Goal: Find specific page/section: Find specific page/section

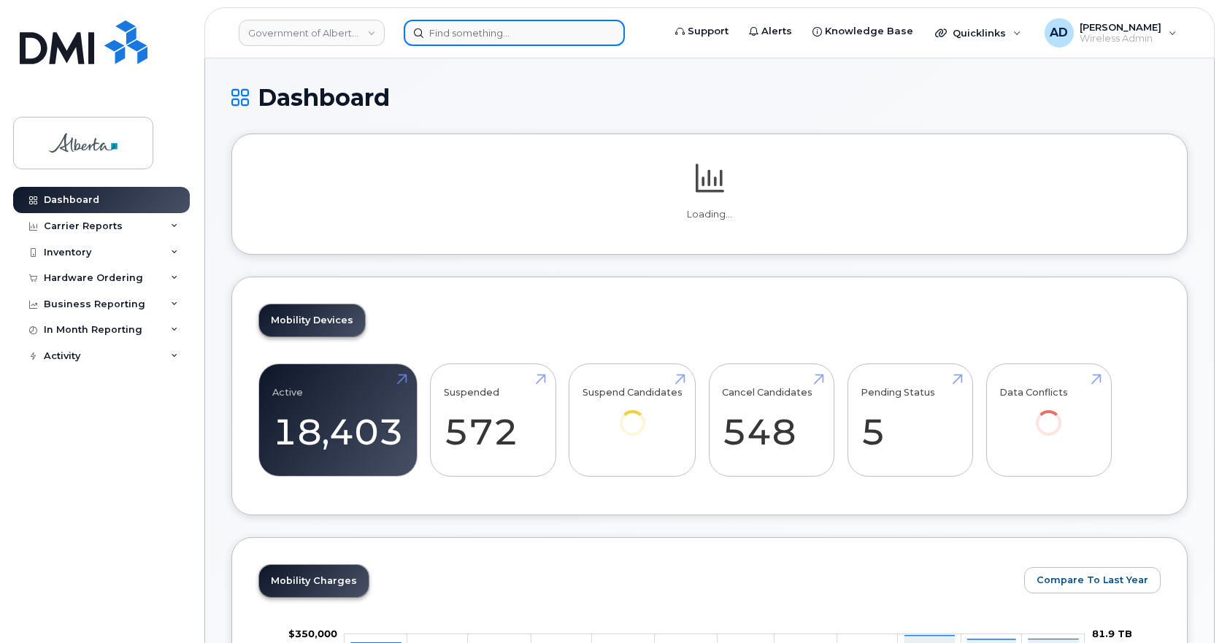
click at [500, 25] on input at bounding box center [514, 33] width 221 height 26
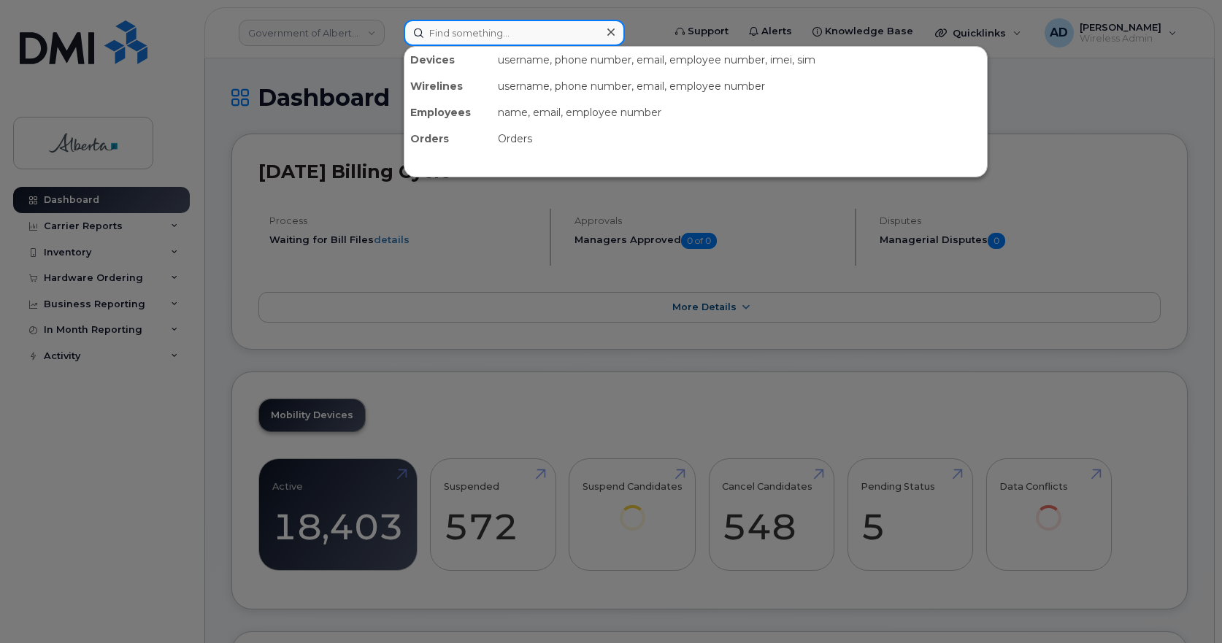
paste input "+15879836270"
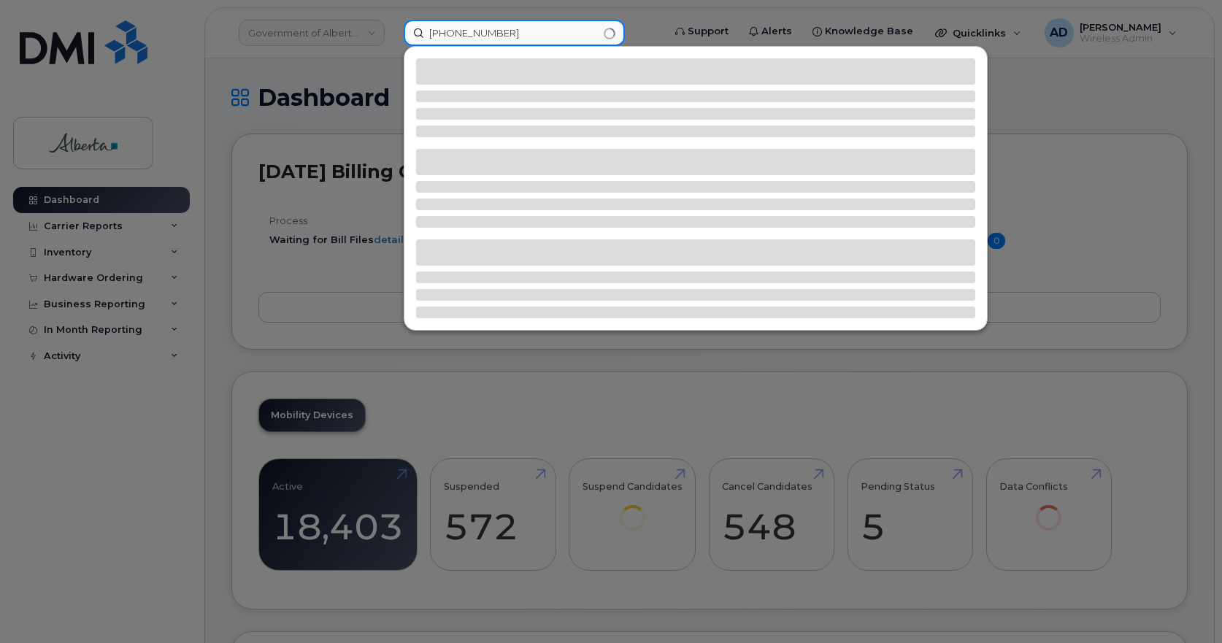
click at [438, 35] on input "+15879836270" at bounding box center [514, 33] width 221 height 26
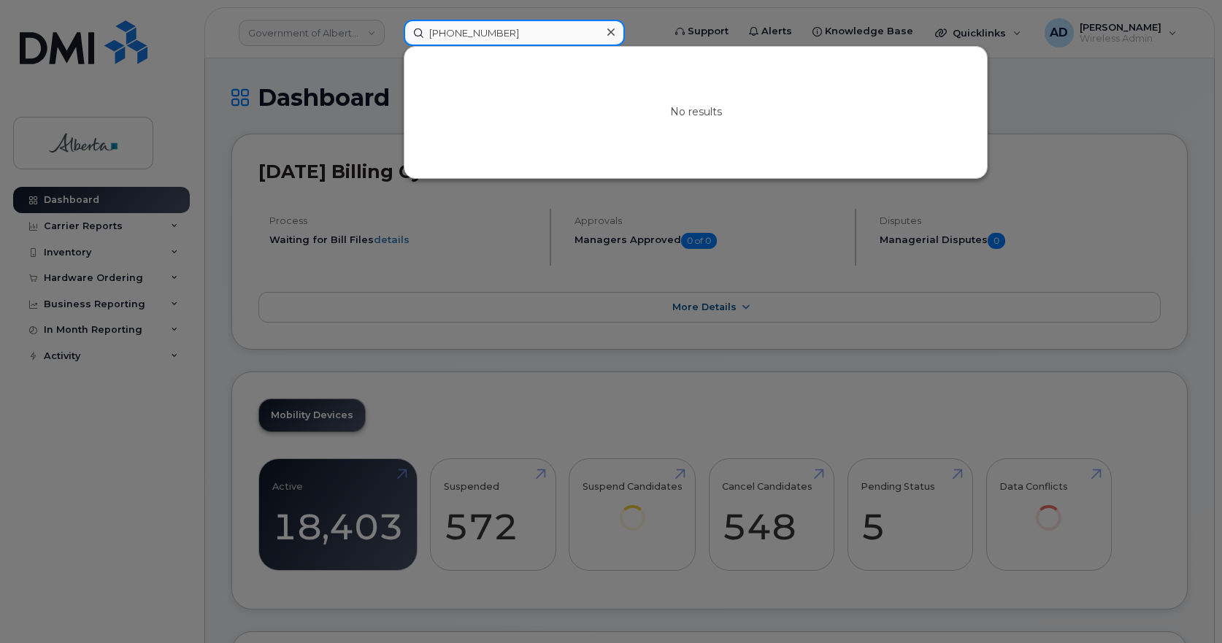
click at [441, 32] on input "+15879836270" at bounding box center [514, 33] width 221 height 26
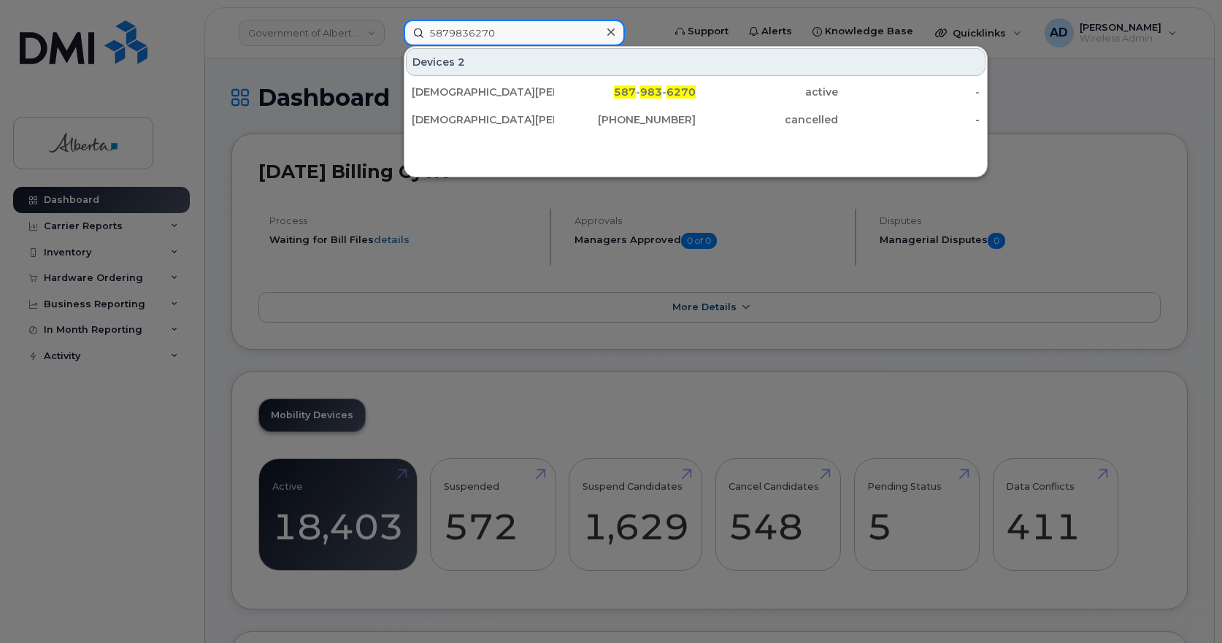
type input "5879836270"
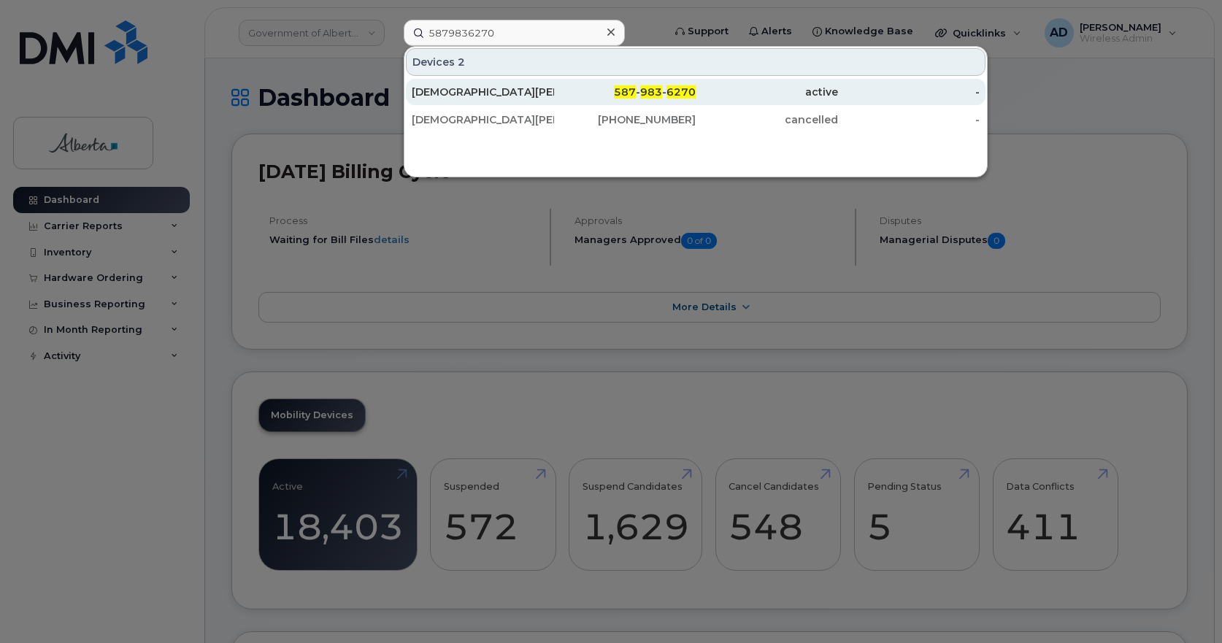
click at [479, 91] on div "Christiana Willis" at bounding box center [483, 92] width 142 height 15
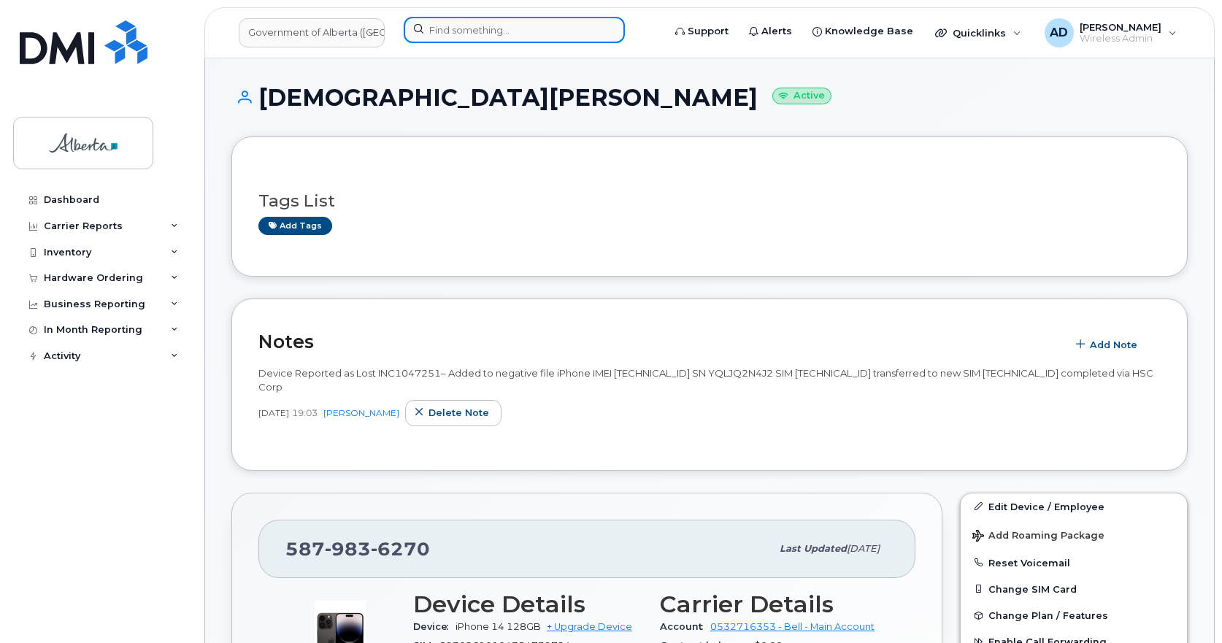
click at [461, 28] on input at bounding box center [514, 30] width 221 height 26
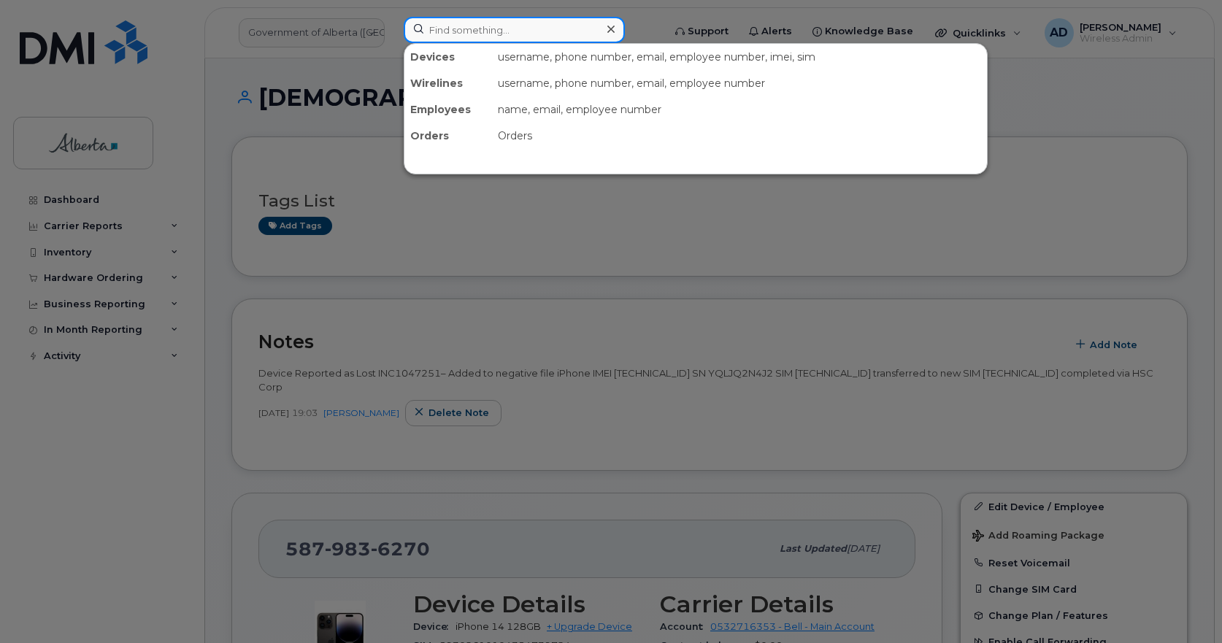
paste input "14034939519"
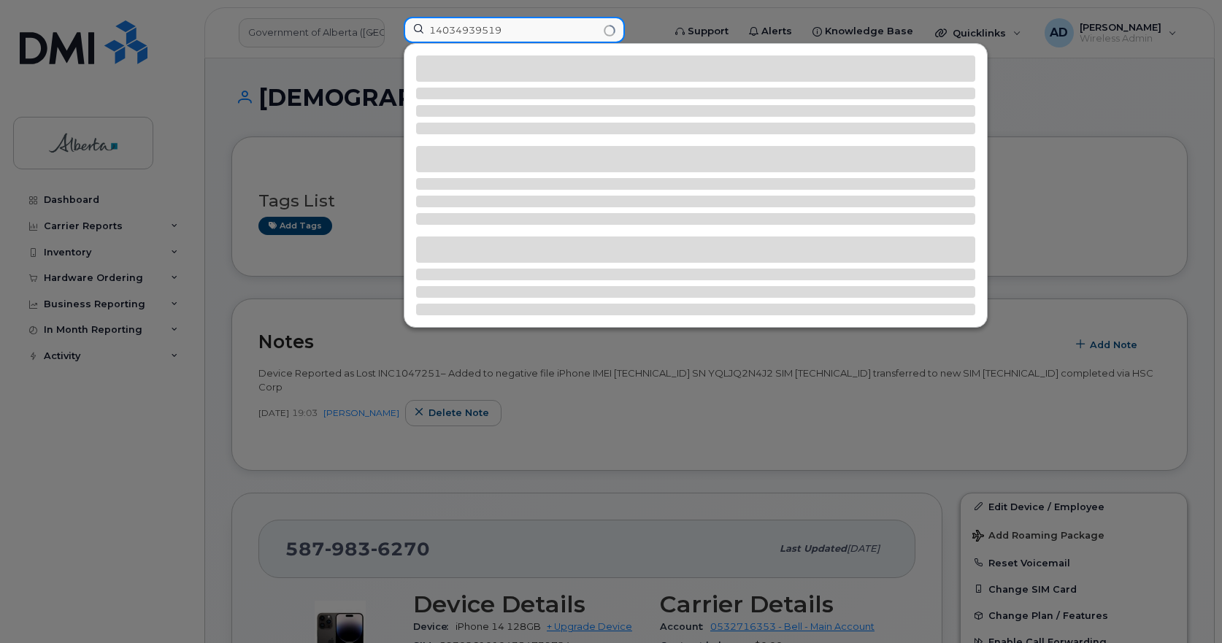
click at [437, 33] on input "14034939519" at bounding box center [514, 30] width 221 height 26
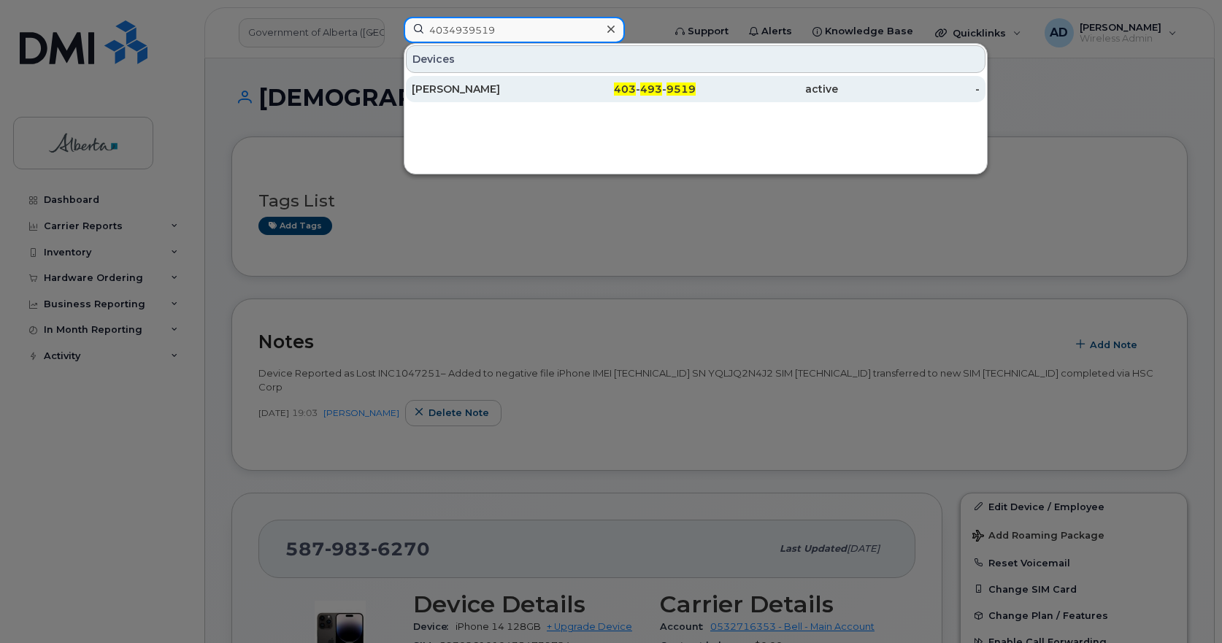
type input "4034939519"
click at [468, 92] on div "[PERSON_NAME]" at bounding box center [483, 89] width 142 height 15
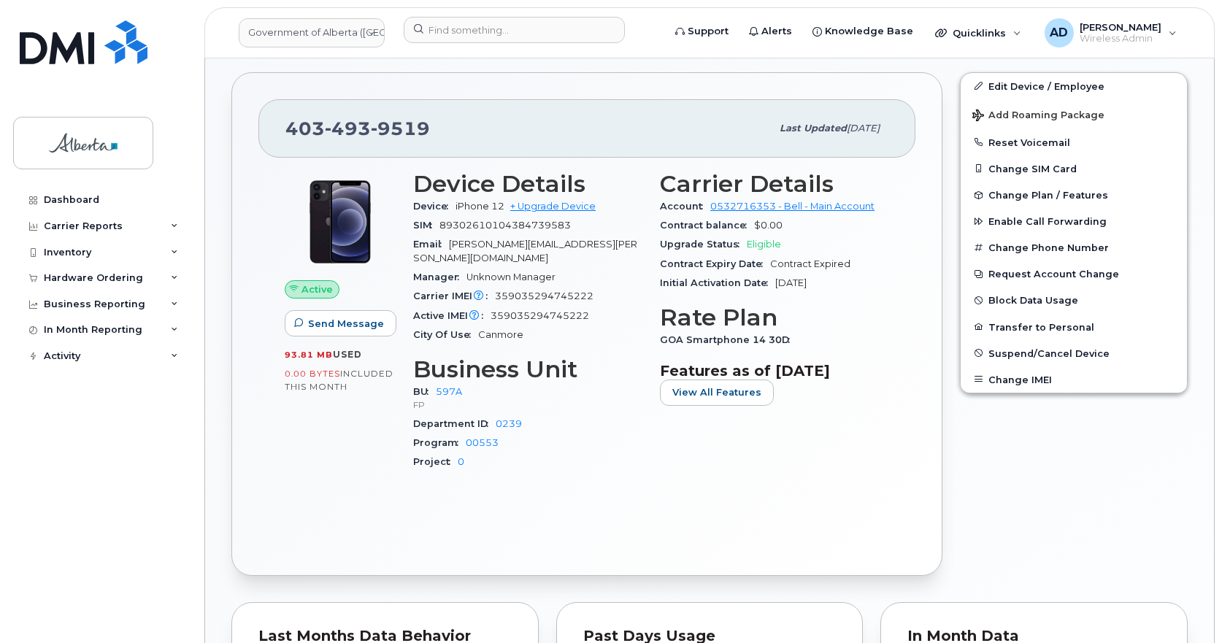
scroll to position [498, 0]
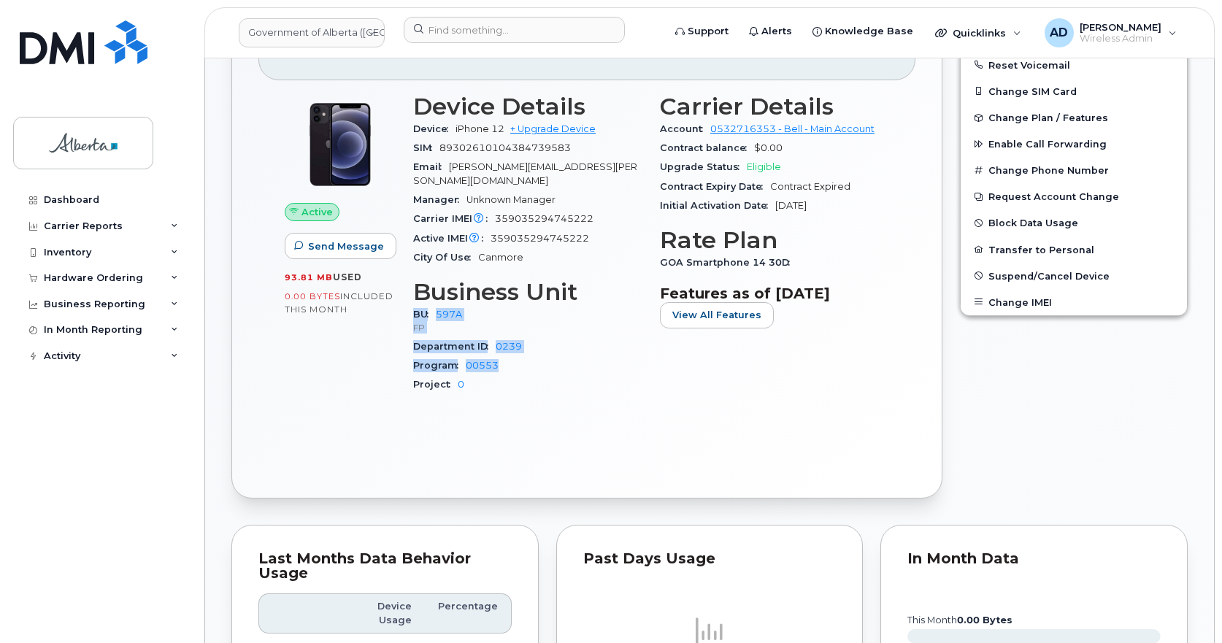
drag, startPoint x: 508, startPoint y: 353, endPoint x: 410, endPoint y: 304, distance: 109.4
click at [410, 304] on div "Device Details Device iPhone 12 + Upgrade Device SIM [TECHNICAL_ID] Email [PERS…" at bounding box center [527, 250] width 247 height 331
copy div "BU 597A FP Department ID 0239 Program 00553"
